Goal: Find specific page/section: Find specific page/section

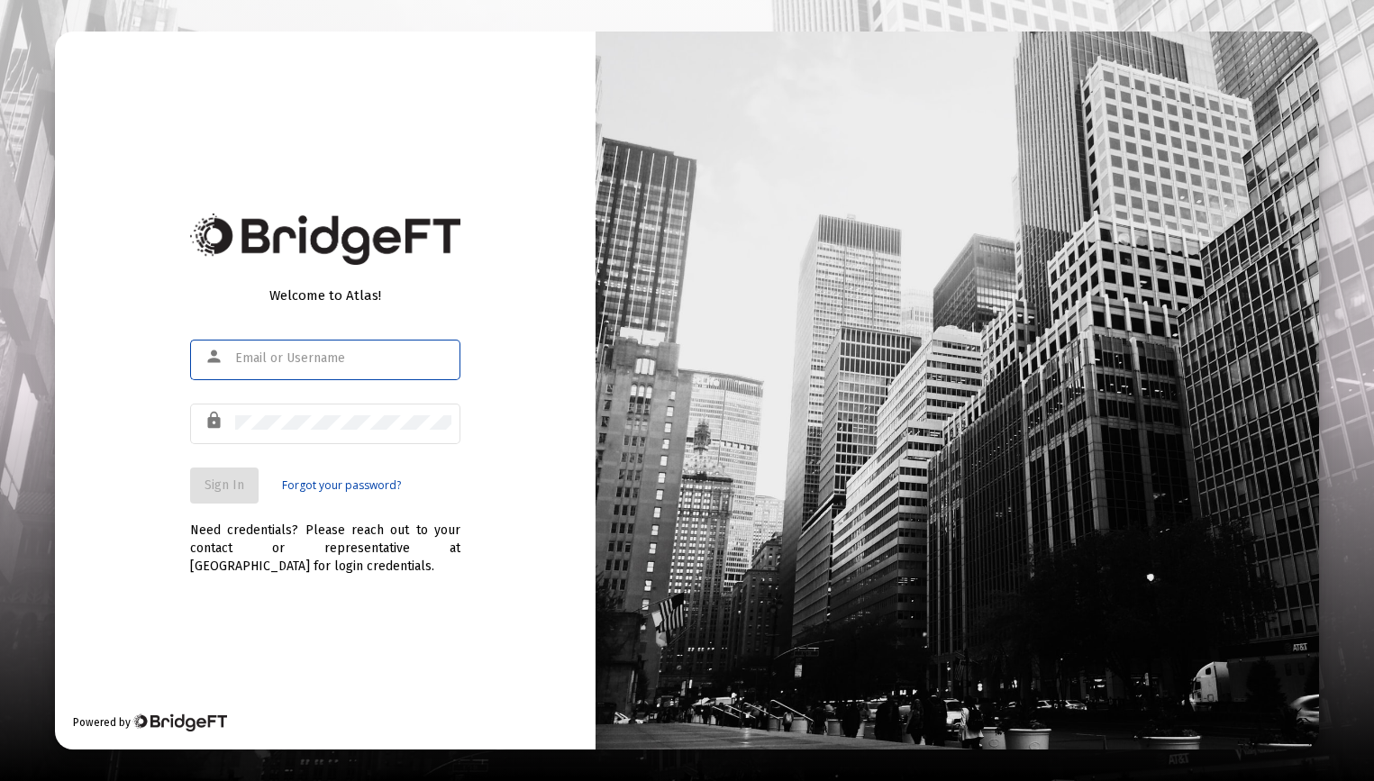
type input "[PERSON_NAME][EMAIL_ADDRESS][DOMAIN_NAME]"
click at [203, 487] on button "Sign In" at bounding box center [224, 486] width 68 height 36
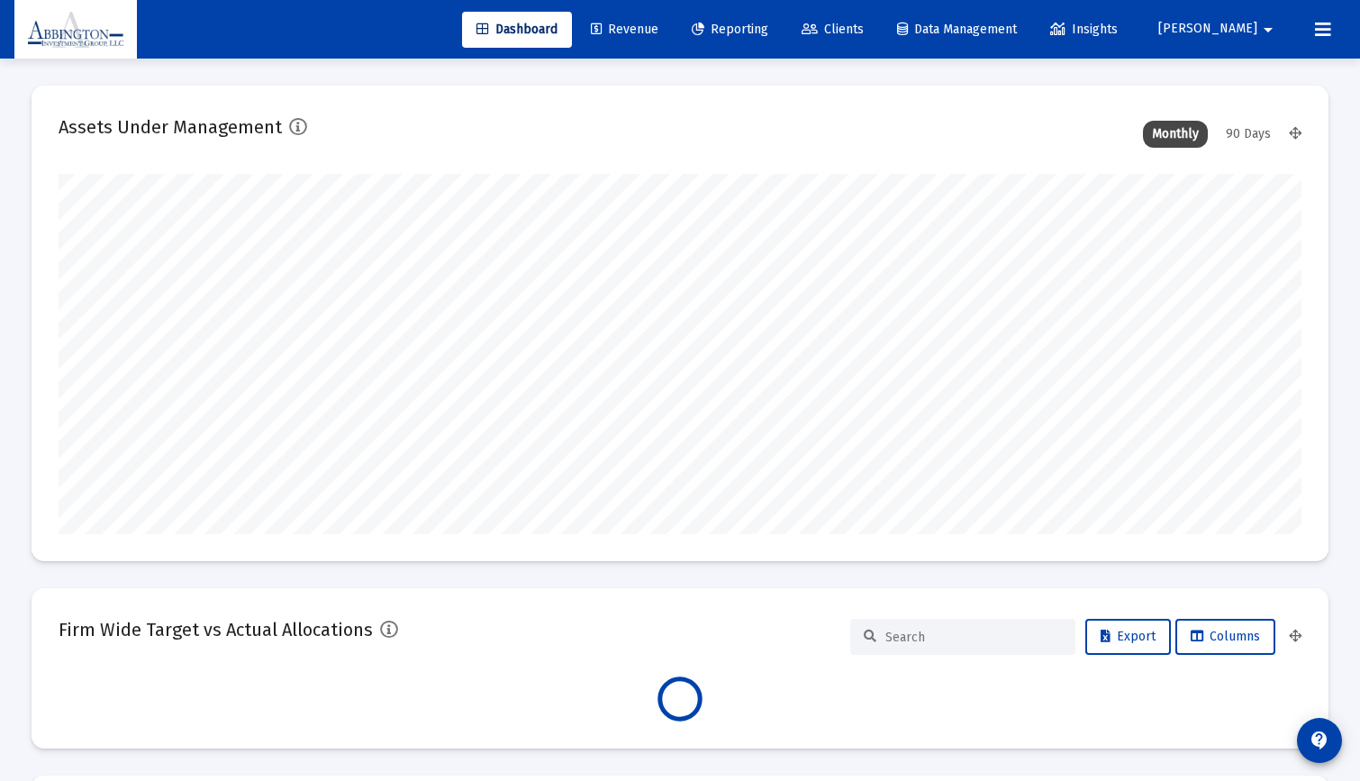
scroll to position [360, 1243]
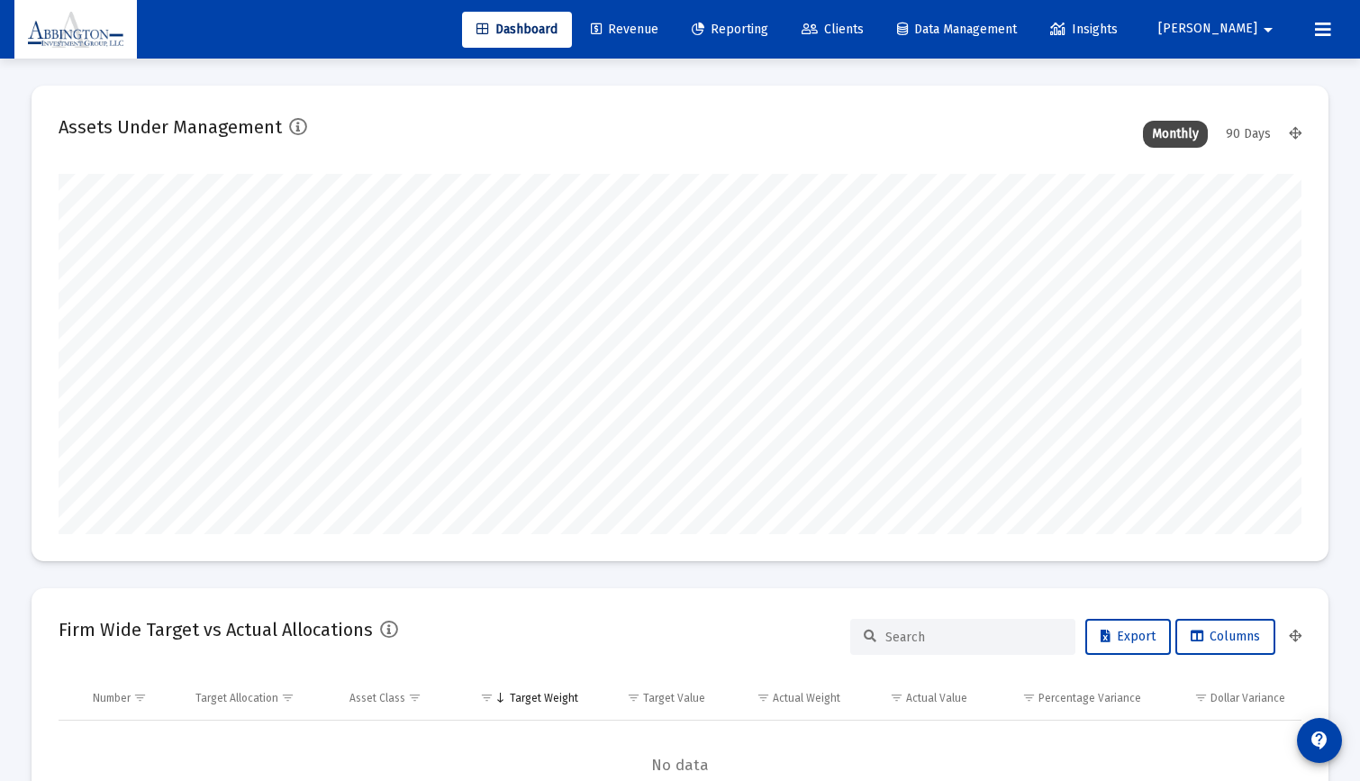
type input "[DATE]"
click at [659, 22] on span "Revenue" at bounding box center [625, 29] width 68 height 15
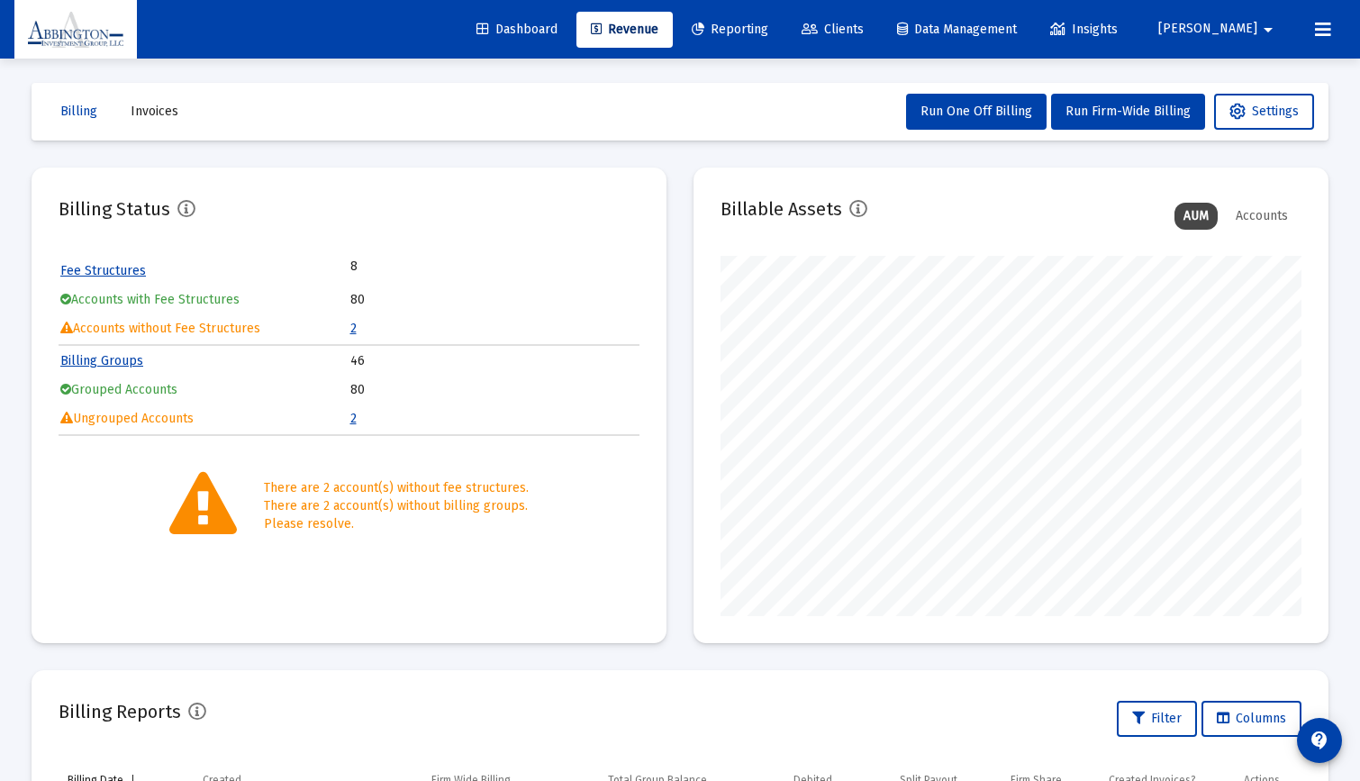
scroll to position [4, 0]
click at [352, 418] on link "2" at bounding box center [353, 417] width 6 height 15
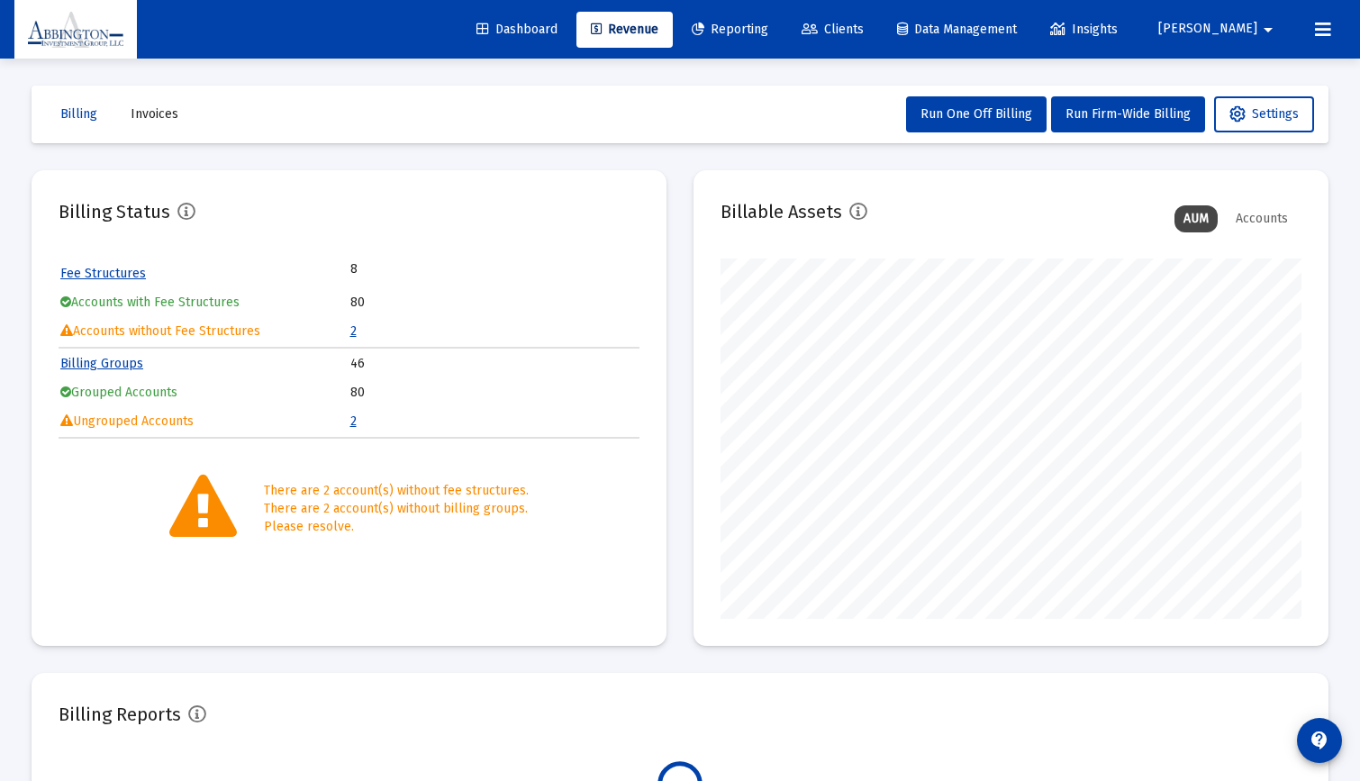
scroll to position [360, 581]
